Goal: Find contact information: Find contact information

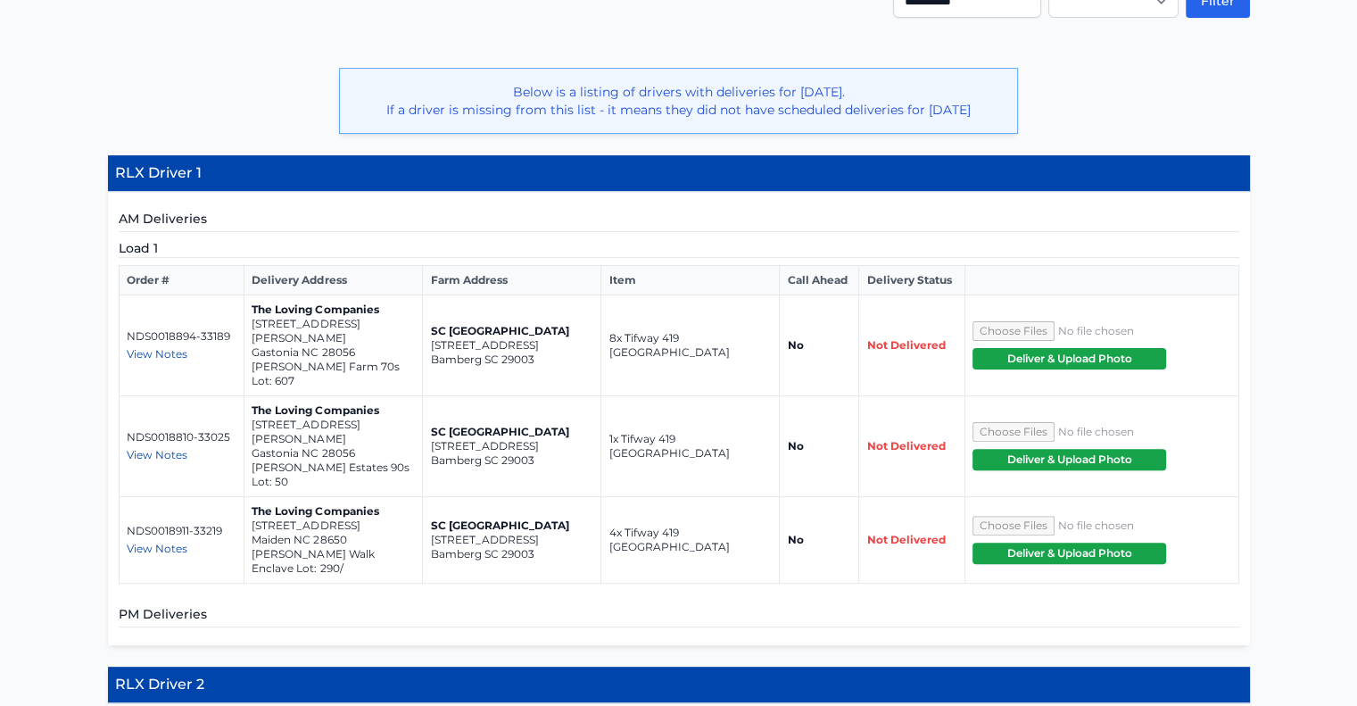
scroll to position [446, 0]
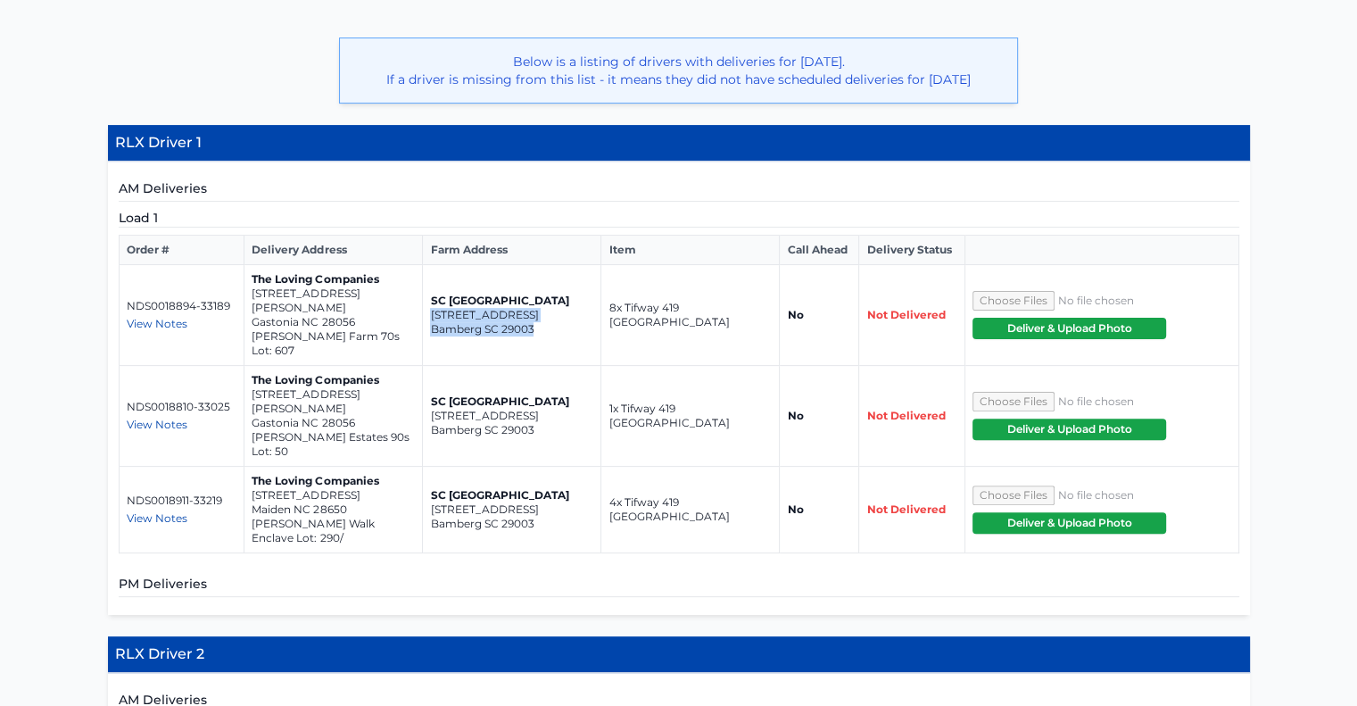
drag, startPoint x: 432, startPoint y: 313, endPoint x: 542, endPoint y: 332, distance: 111.4
click at [542, 332] on td "SC [GEOGRAPHIC_DATA] [STREET_ADDRESS]" at bounding box center [512, 315] width 178 height 101
copy td "2530-[GEOGRAPHIC_DATA]"
drag, startPoint x: 251, startPoint y: 307, endPoint x: 379, endPoint y: 328, distance: 130.1
click at [379, 328] on td "The Loving Companies [STREET_ADDRESS][PERSON_NAME] [PERSON_NAME] Farm 70s Lot: …" at bounding box center [334, 315] width 178 height 101
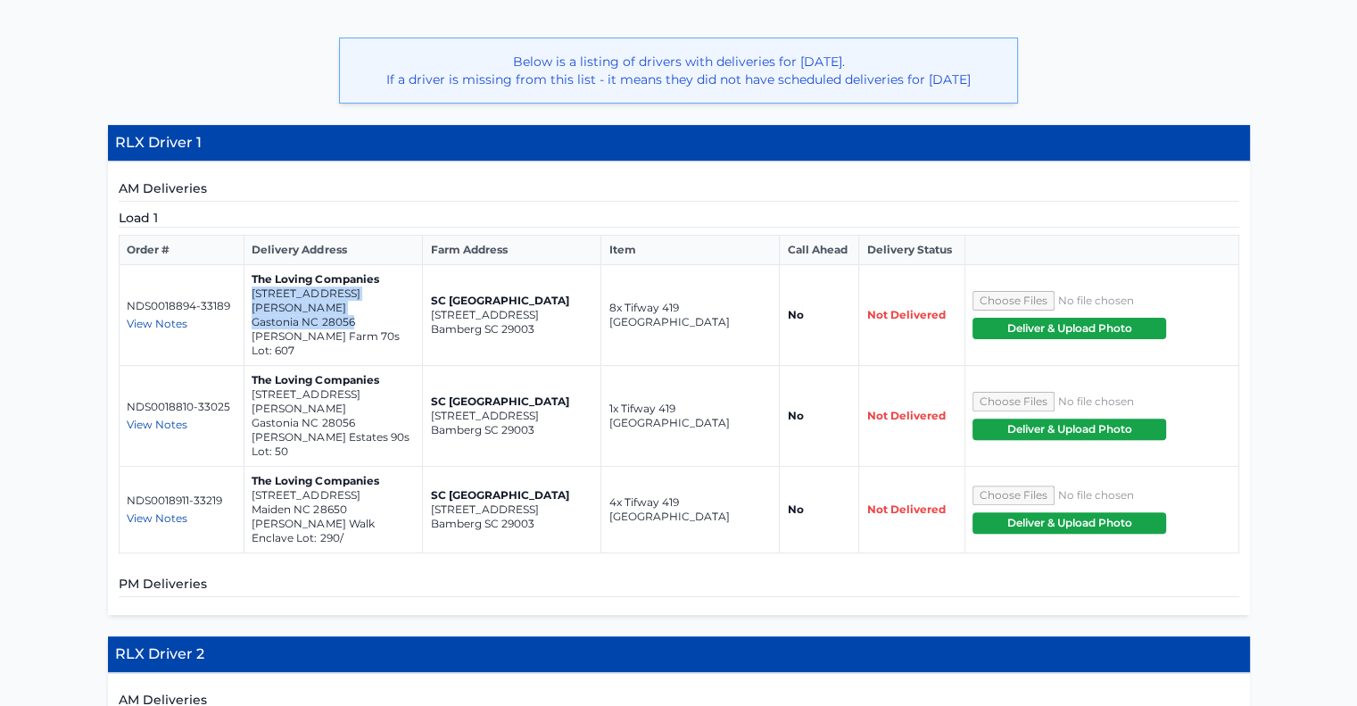
copy td "[STREET_ADDRESS][PERSON_NAME]"
drag, startPoint x: 253, startPoint y: 378, endPoint x: 378, endPoint y: 395, distance: 127.1
click at [378, 395] on td "The Loving Companies [STREET_ADDRESS][PERSON_NAME] [PERSON_NAME] Estates 90s Lo…" at bounding box center [334, 416] width 178 height 101
copy td "[STREET_ADDRESS][PERSON_NAME]"
drag, startPoint x: 253, startPoint y: 452, endPoint x: 359, endPoint y: 467, distance: 107.3
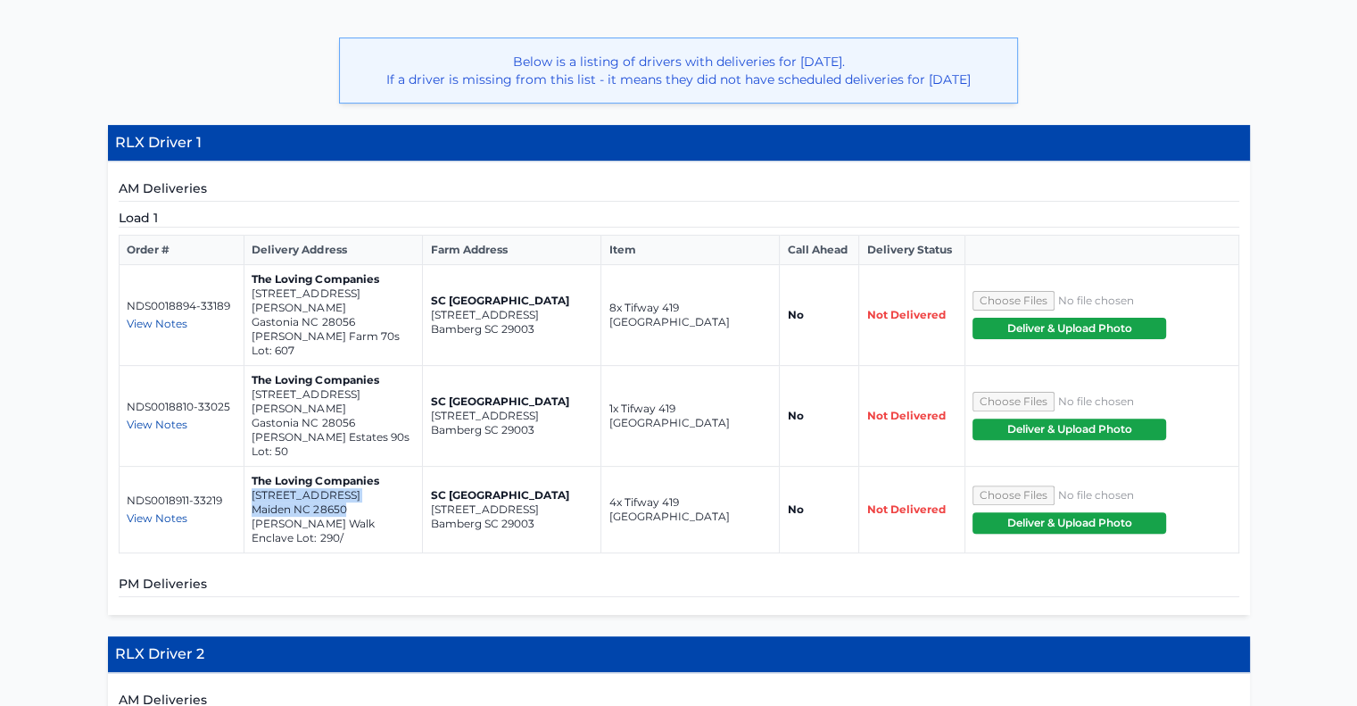
click at [359, 467] on td "The Loving Companies [STREET_ADDRESS] [PERSON_NAME] Walk Enclave Lot: 290/" at bounding box center [334, 510] width 178 height 87
copy td "[STREET_ADDRESS]"
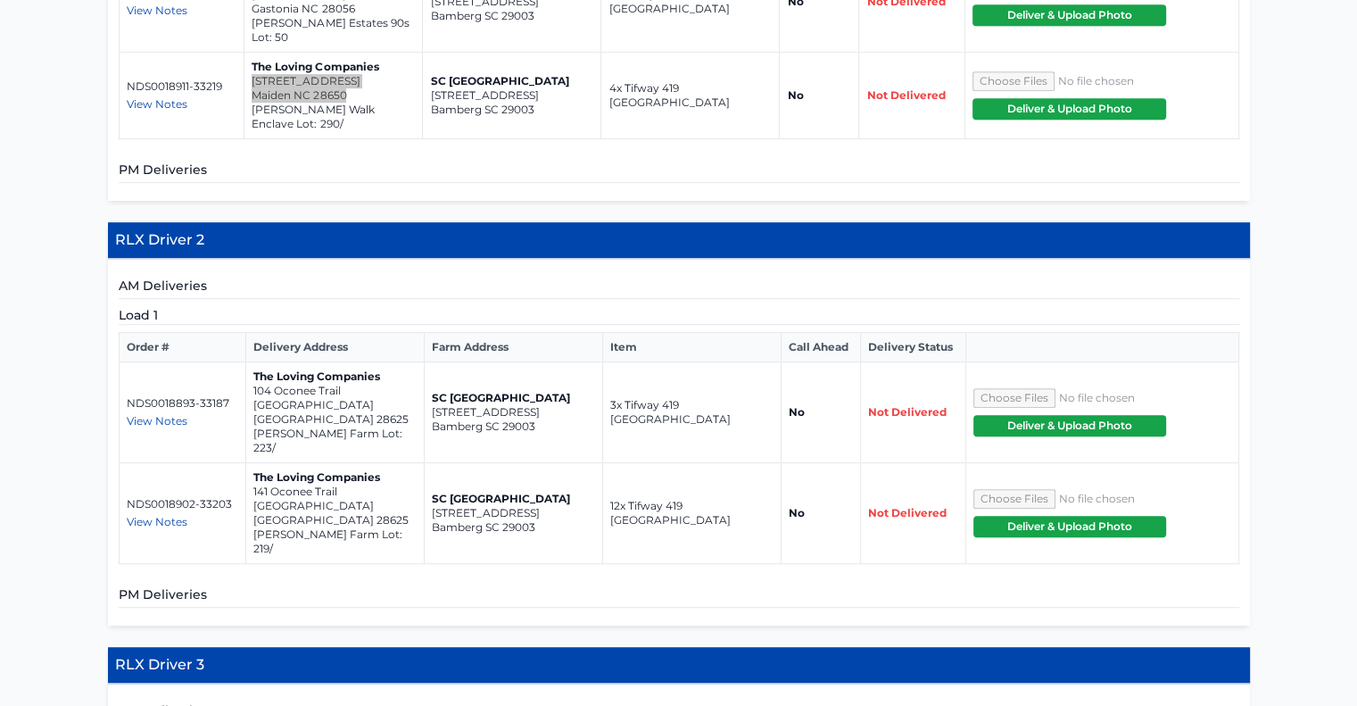
scroll to position [892, 0]
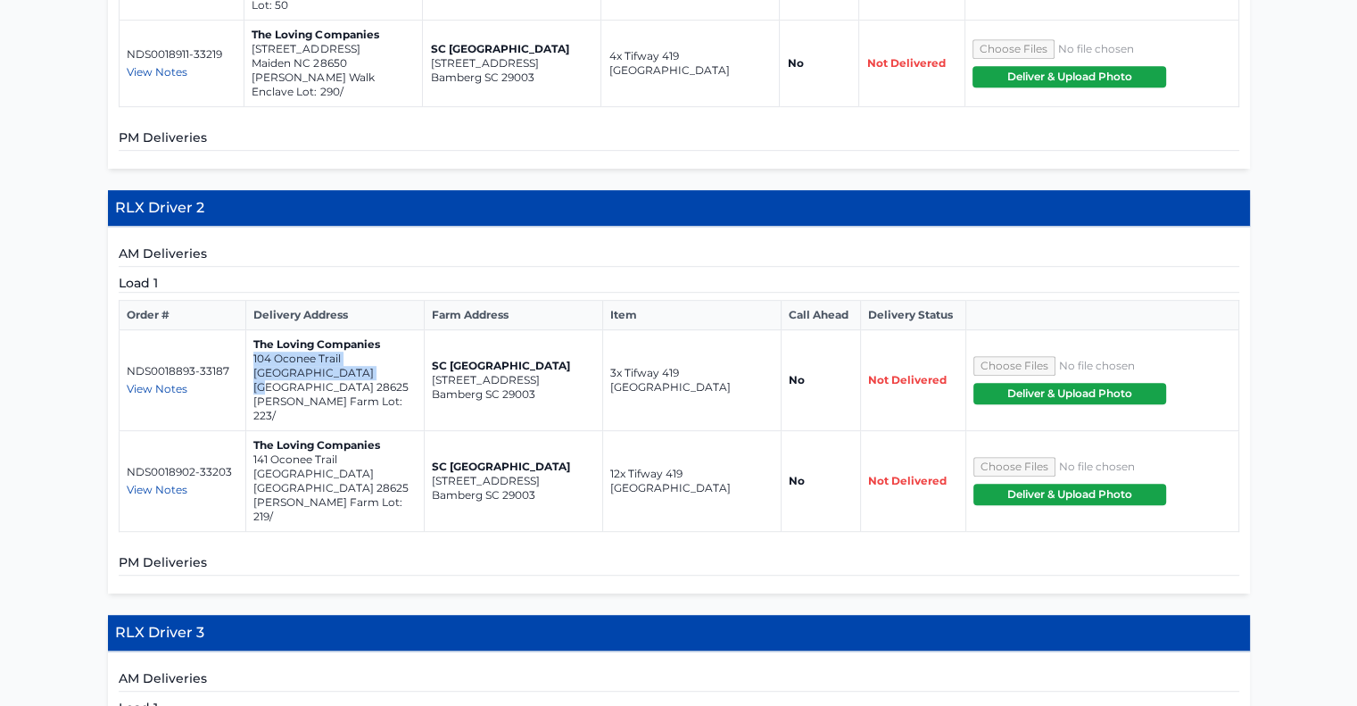
drag, startPoint x: 252, startPoint y: 313, endPoint x: 369, endPoint y: 328, distance: 118.8
click at [369, 330] on td "The Loving Companies [STREET_ADDRESS] [PERSON_NAME][GEOGRAPHIC_DATA] Lot: 223/" at bounding box center [335, 380] width 178 height 101
copy td "[STREET_ADDRESS]"
drag, startPoint x: 253, startPoint y: 380, endPoint x: 361, endPoint y: 398, distance: 108.6
click at [364, 431] on td "The Loving Companies [STREET_ADDRESS][PERSON_NAME]/" at bounding box center [335, 481] width 178 height 101
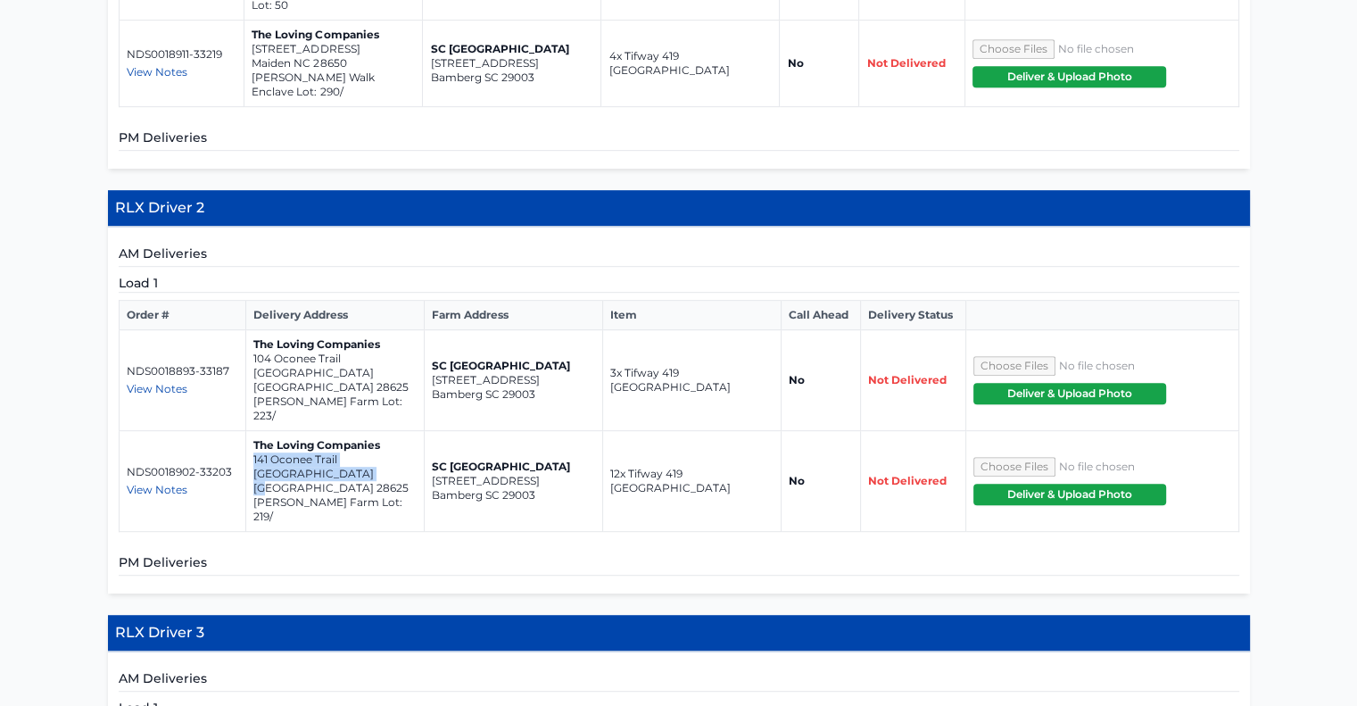
drag, startPoint x: 252, startPoint y: 382, endPoint x: 368, endPoint y: 402, distance: 117.8
click at [368, 431] on td "The Loving Companies [STREET_ADDRESS][PERSON_NAME]/" at bounding box center [335, 481] width 178 height 101
copy td "[STREET_ADDRESS]"
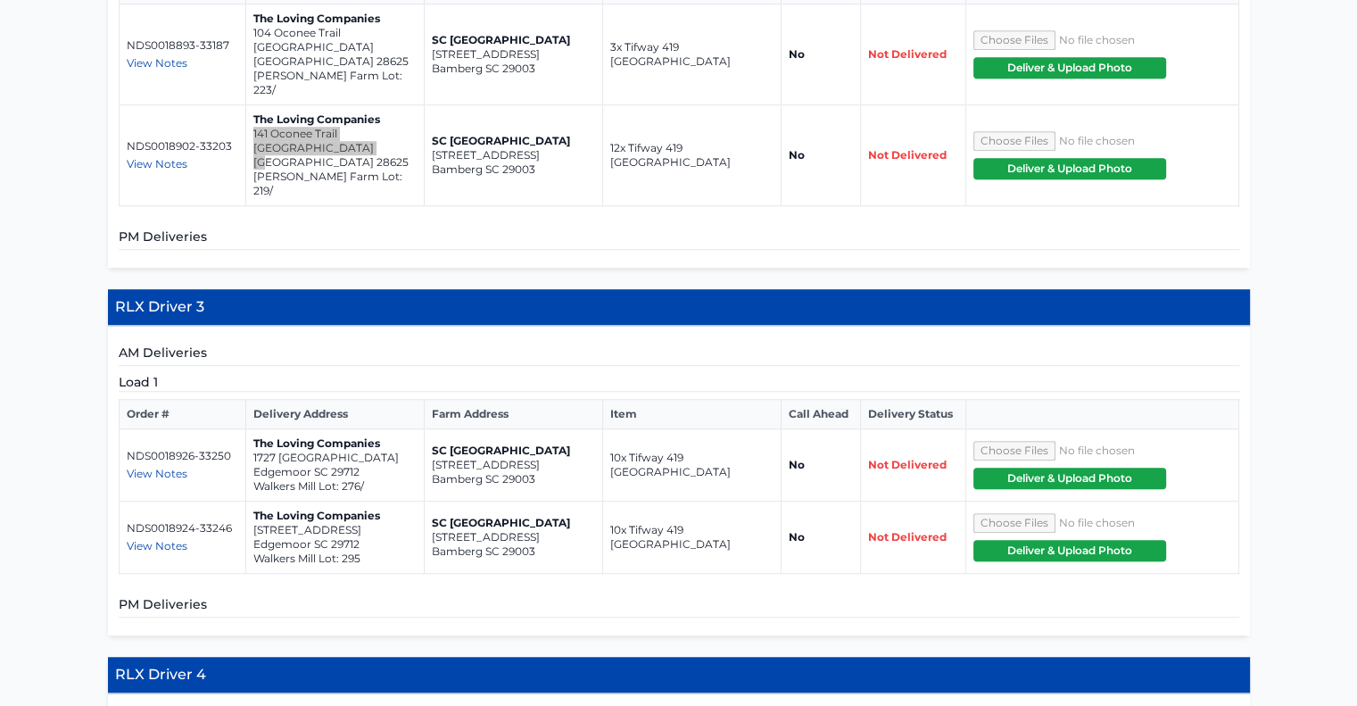
scroll to position [1249, 0]
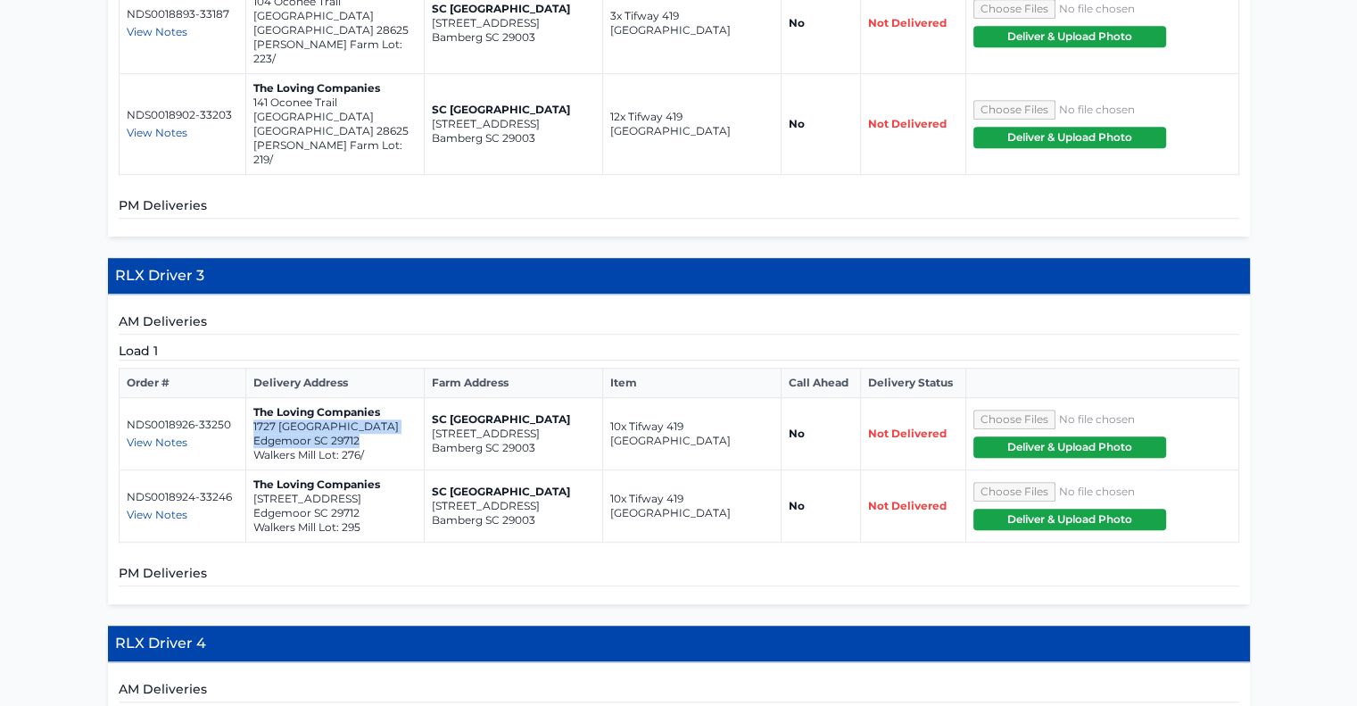
drag, startPoint x: 252, startPoint y: 321, endPoint x: 383, endPoint y: 336, distance: 132.0
click at [383, 398] on td "The Loving Companies [STREET_ADDRESS] Walkers Mill Lot: 276/" at bounding box center [335, 434] width 178 height 72
copy td "[STREET_ADDRESS]"
drag, startPoint x: 252, startPoint y: 395, endPoint x: 369, endPoint y: 410, distance: 117.8
click at [369, 470] on td "The Loving Companies [STREET_ADDRESS] Walkers Mill Lot: 295" at bounding box center [335, 506] width 178 height 72
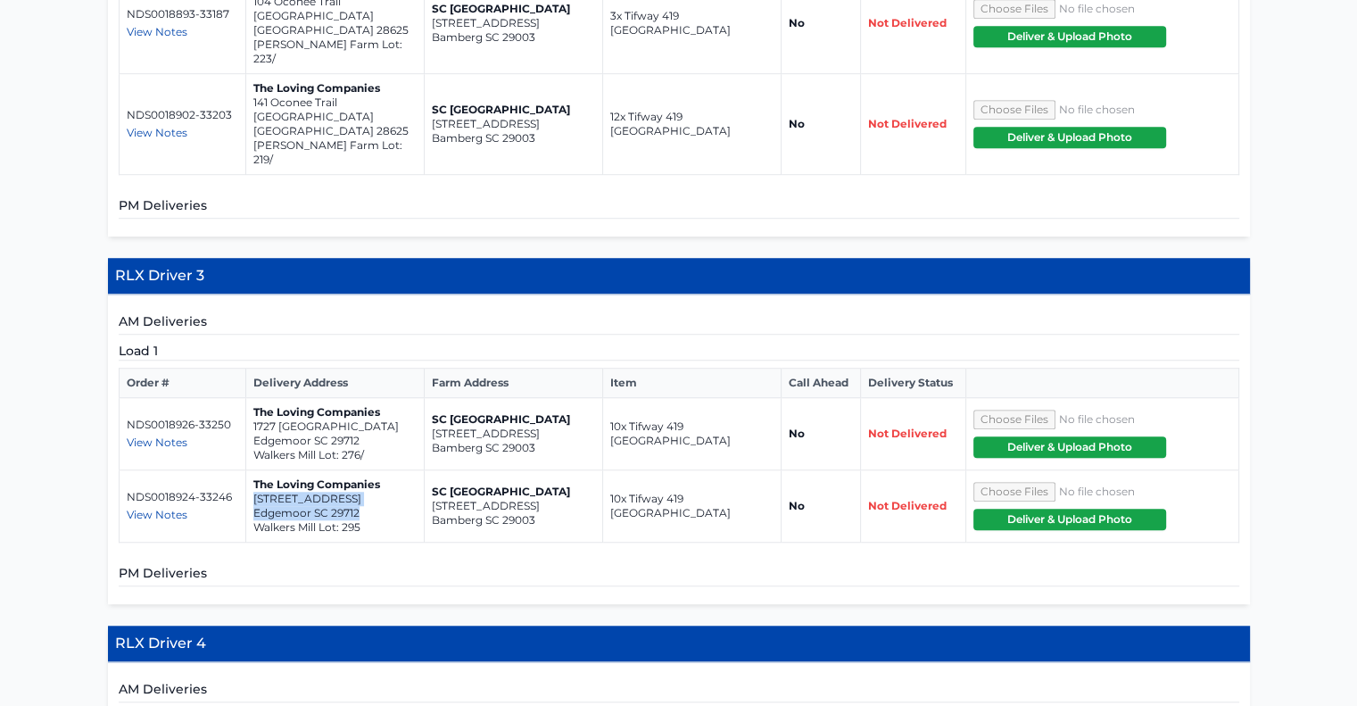
copy td "[STREET_ADDRESS]"
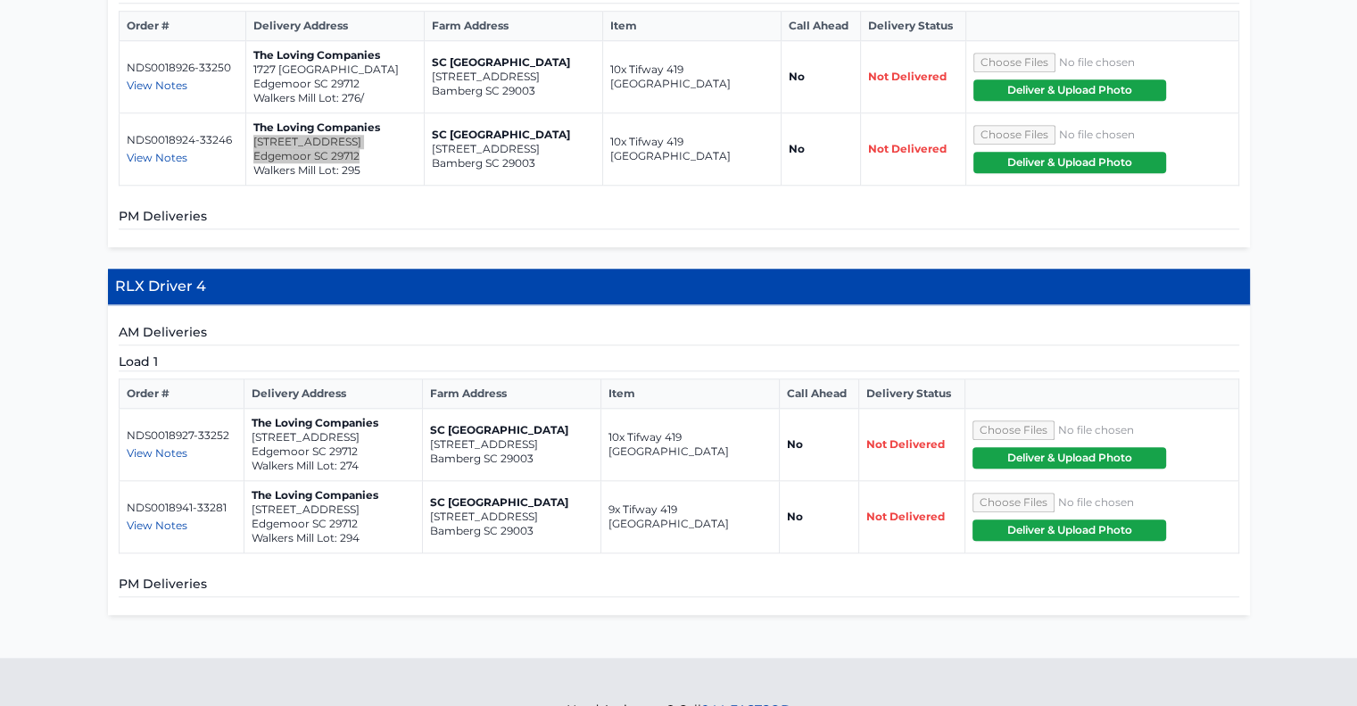
scroll to position [1517, 0]
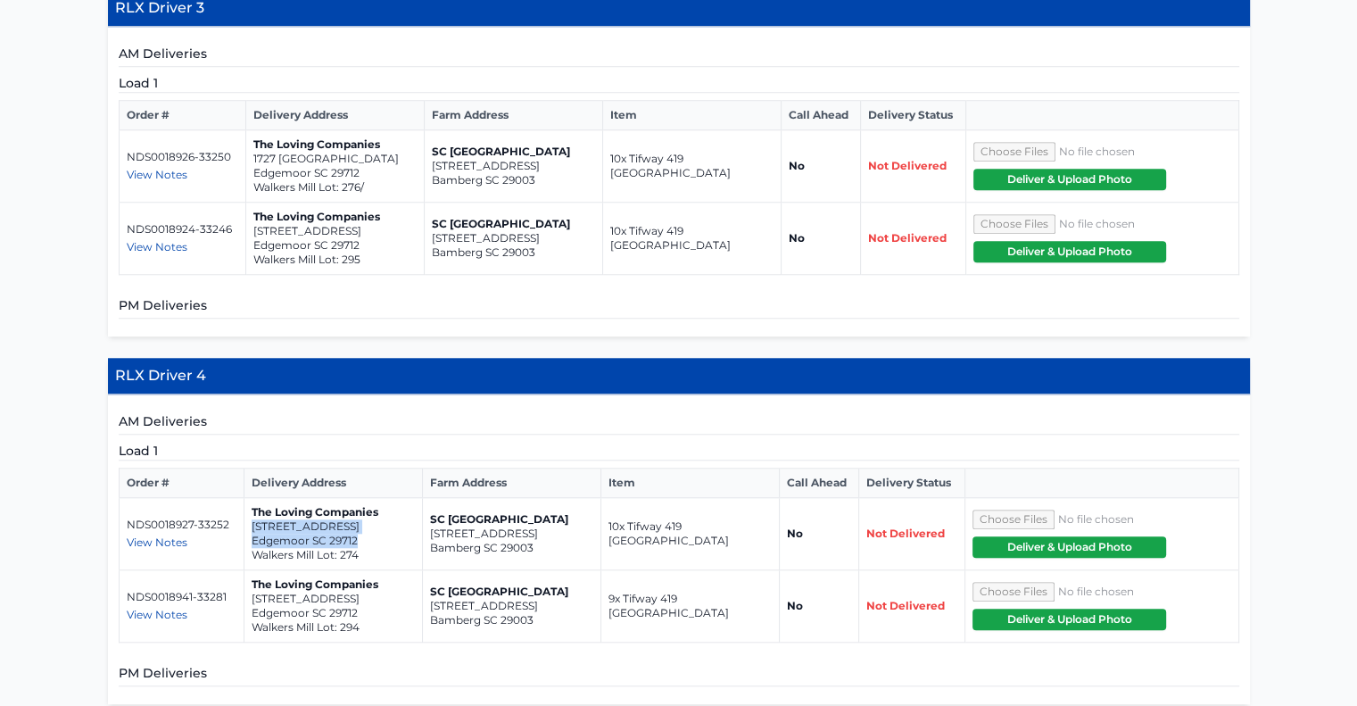
drag, startPoint x: 251, startPoint y: 421, endPoint x: 321, endPoint y: 431, distance: 71.2
click at [369, 498] on td "The Loving Companies [STREET_ADDRESS] Walkers Mill Lot: 274" at bounding box center [333, 534] width 178 height 72
copy td "[STREET_ADDRESS]"
drag, startPoint x: 250, startPoint y: 493, endPoint x: 365, endPoint y: 508, distance: 116.1
click at [371, 570] on td "The Loving Companies [STREET_ADDRESS] Walkers Mill Lot: 294" at bounding box center [333, 606] width 178 height 72
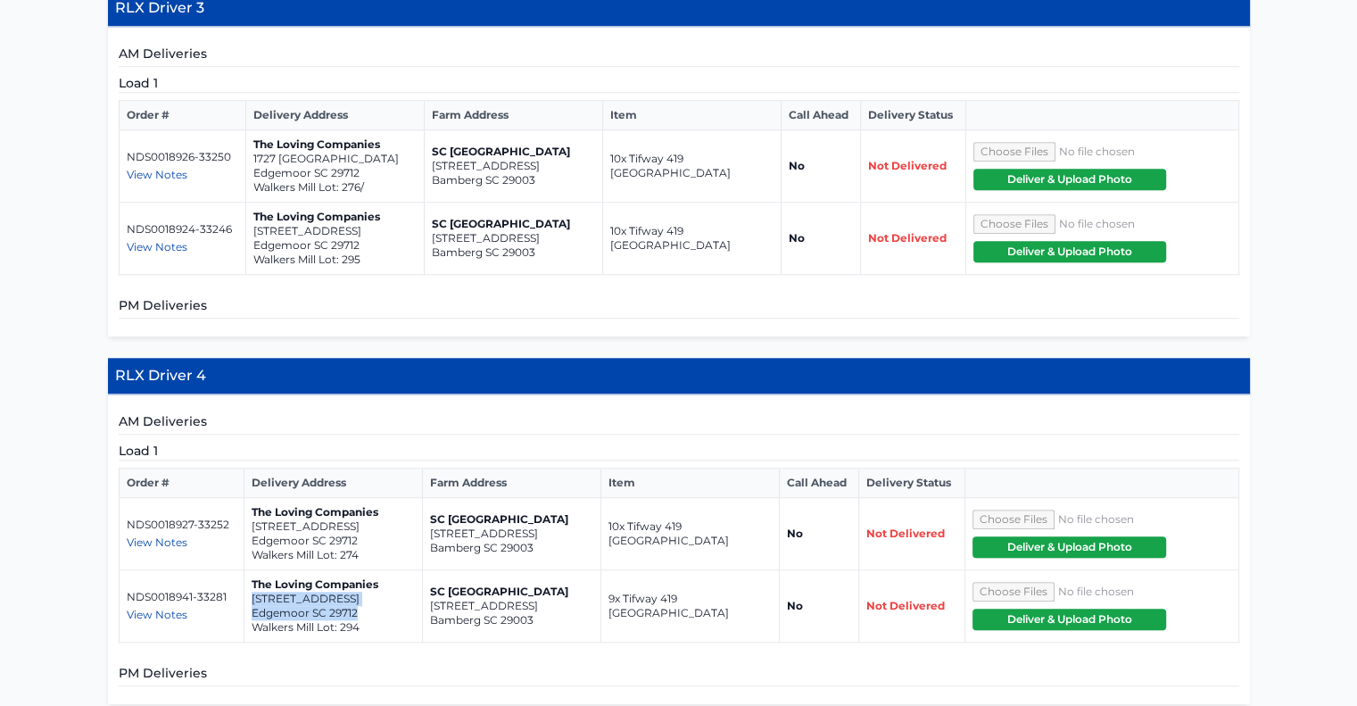
copy td "[STREET_ADDRESS]"
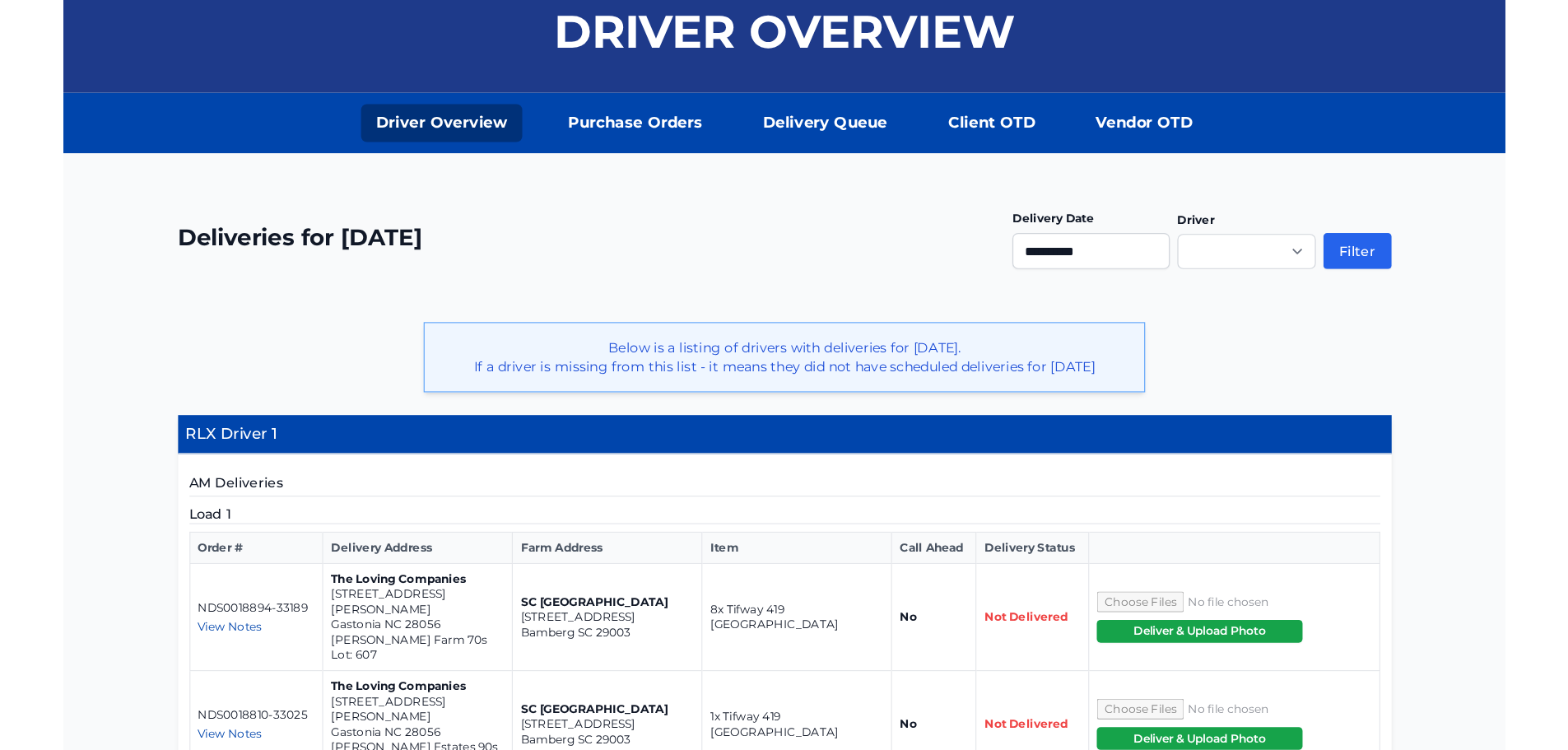
scroll to position [164, 0]
